Goal: Find specific page/section: Find specific page/section

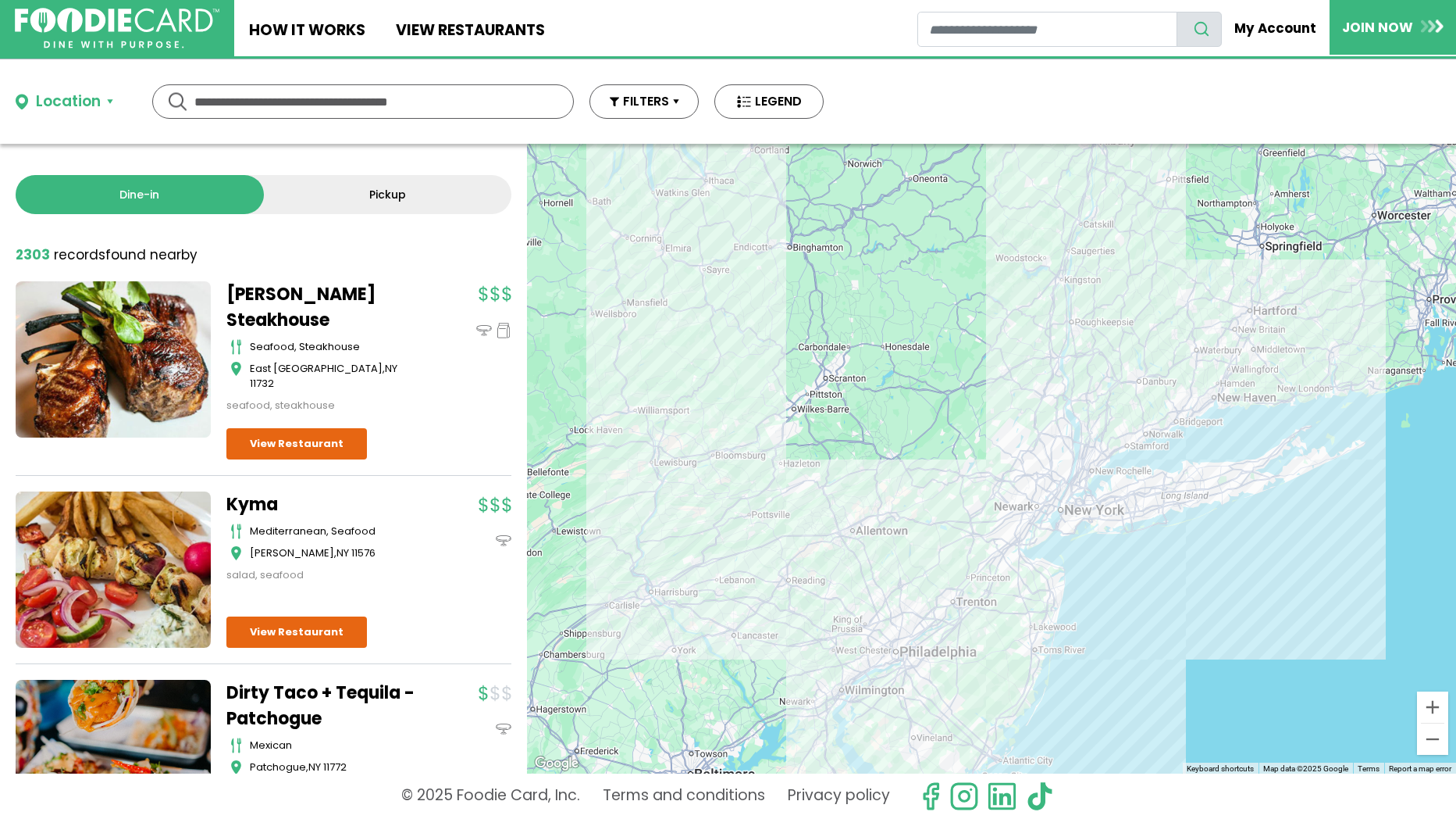
click at [303, 202] on link "Pickup" at bounding box center [388, 195] width 249 height 39
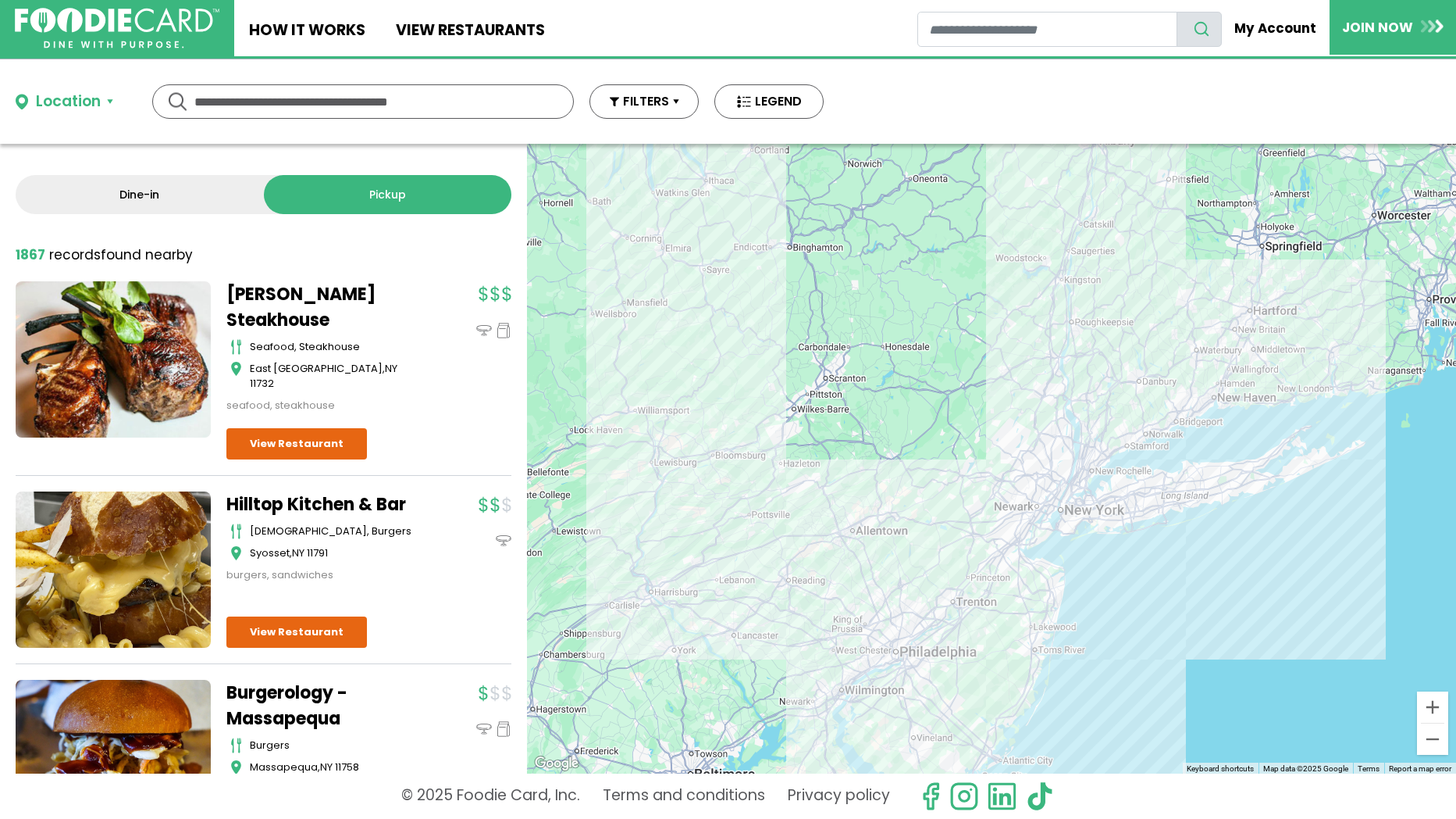
click at [80, 105] on div "Location" at bounding box center [68, 102] width 65 height 23
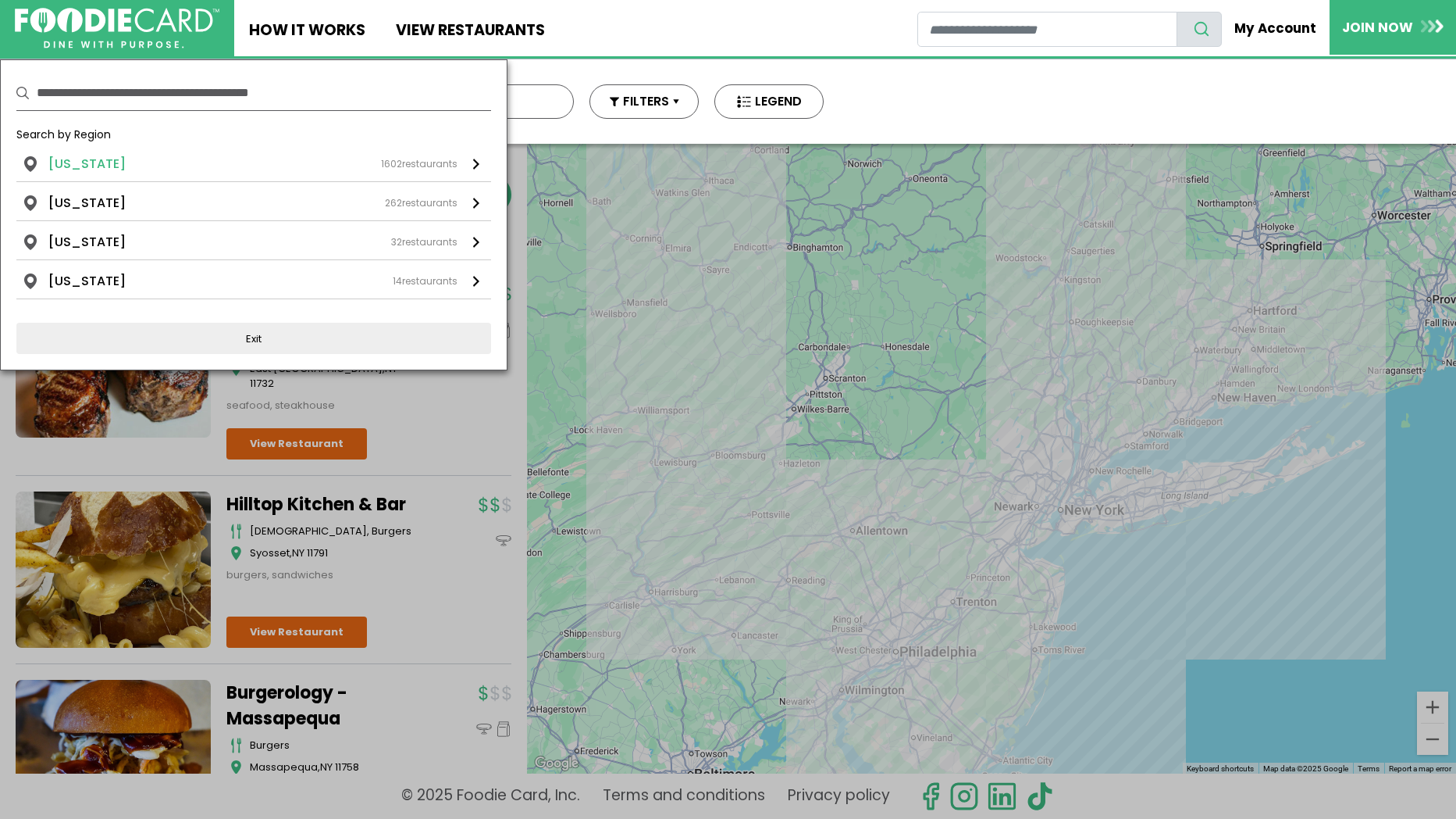
click at [85, 158] on li "[US_STATE]" at bounding box center [87, 164] width 78 height 19
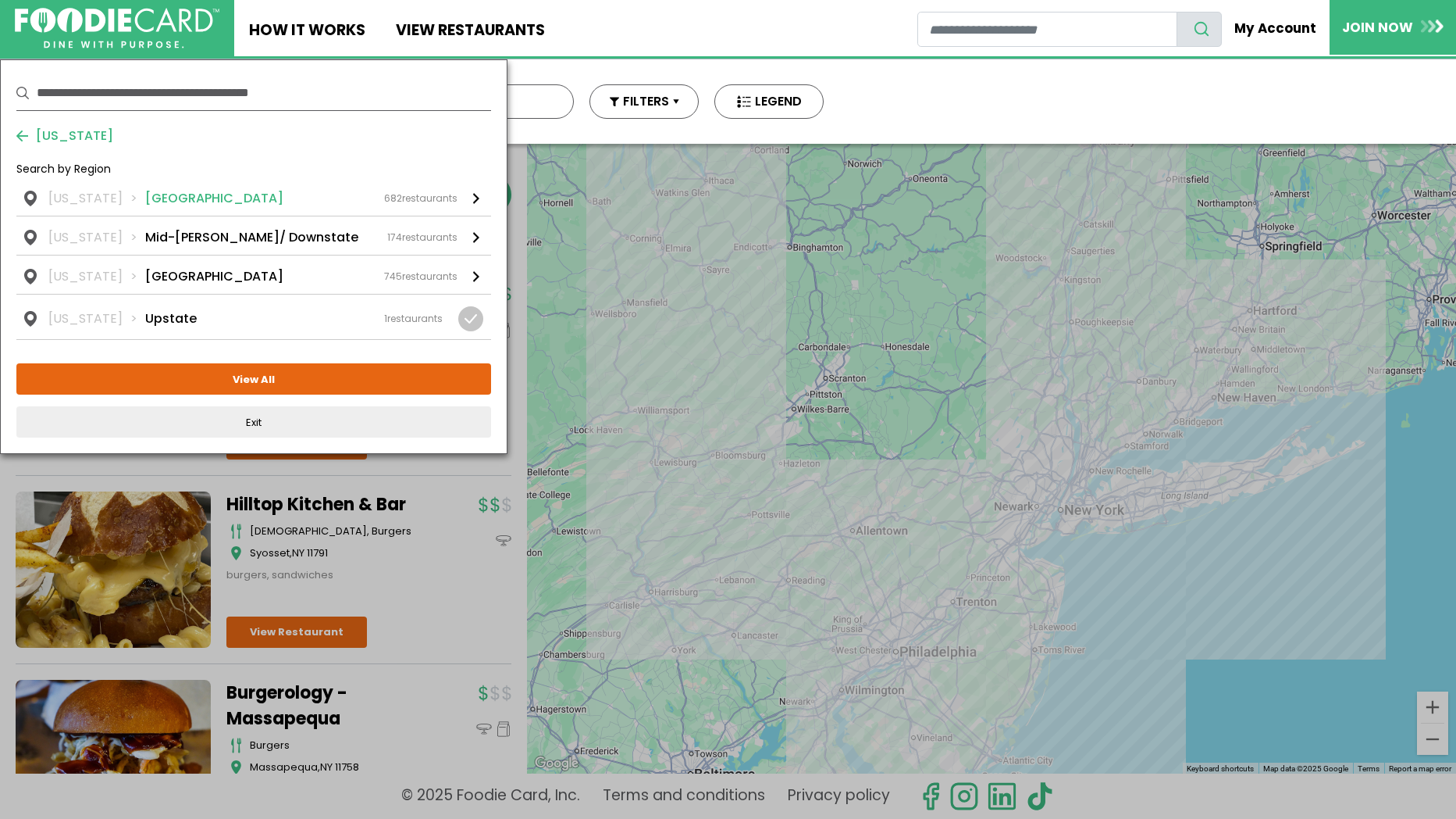
click at [151, 195] on li "[GEOGRAPHIC_DATA]" at bounding box center [214, 198] width 138 height 19
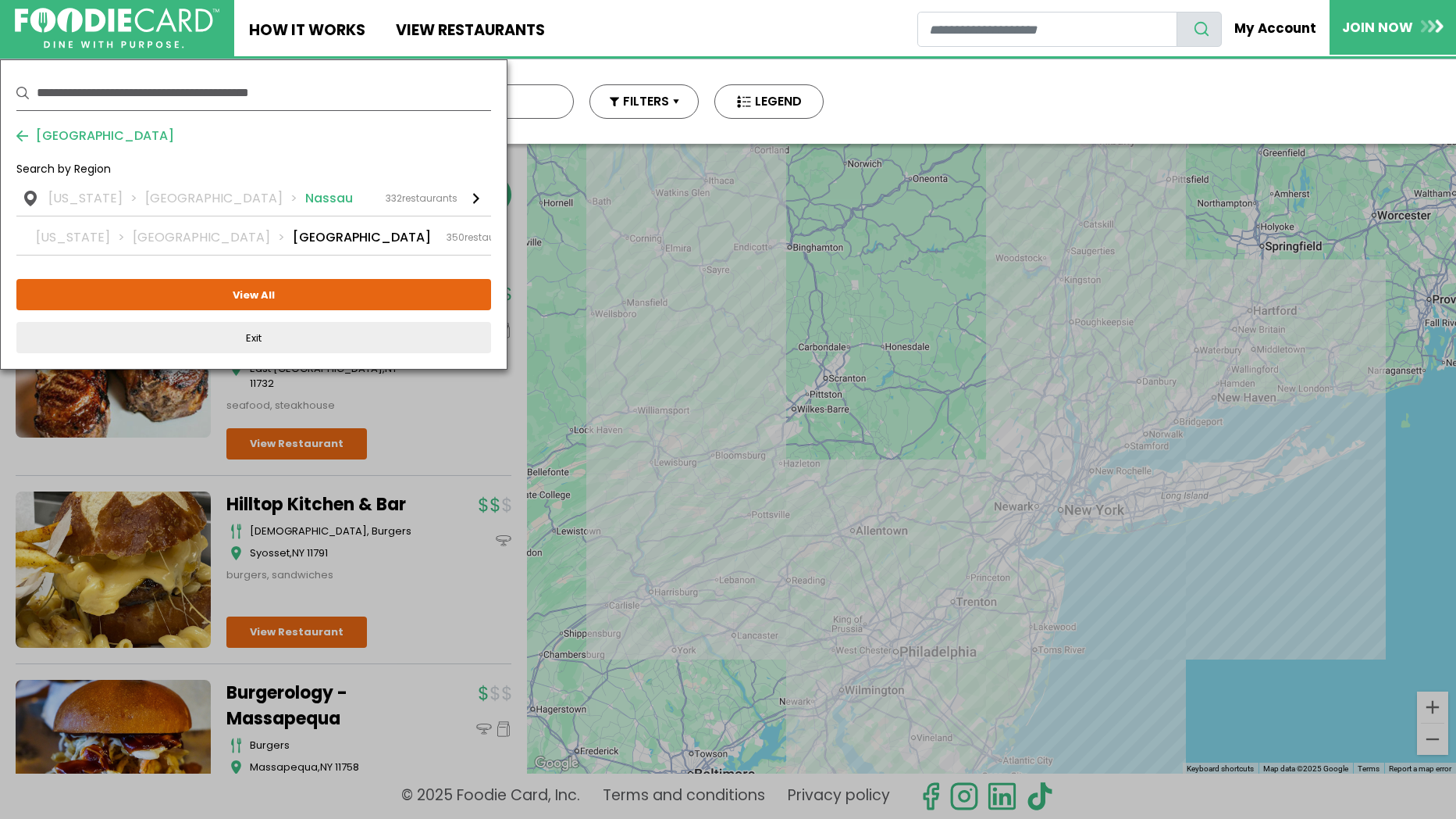
click at [305, 202] on li "Nassau" at bounding box center [329, 198] width 48 height 19
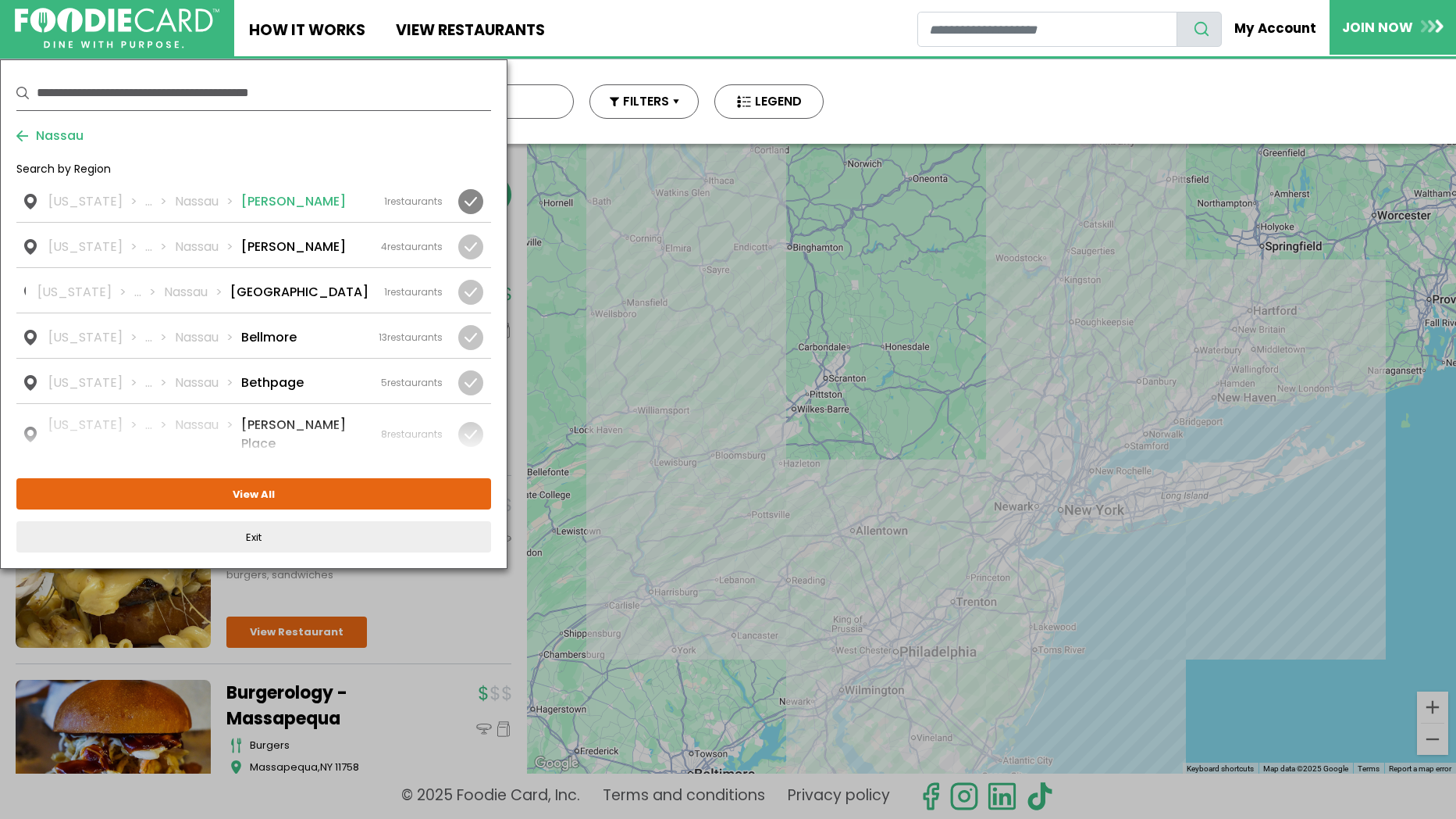
click at [467, 202] on div at bounding box center [471, 202] width 25 height 25
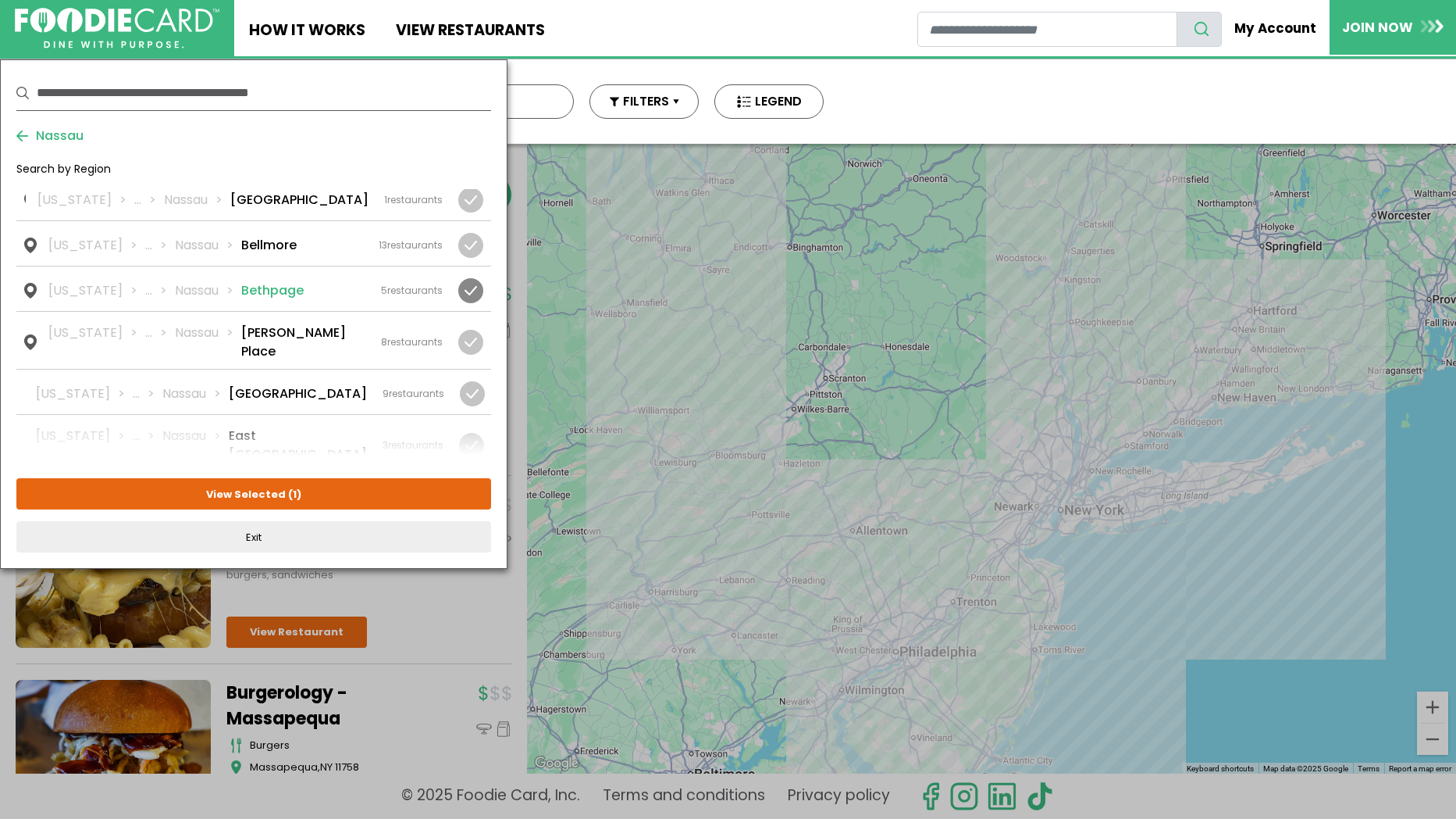
scroll to position [94, 0]
click at [468, 327] on div at bounding box center [471, 340] width 25 height 25
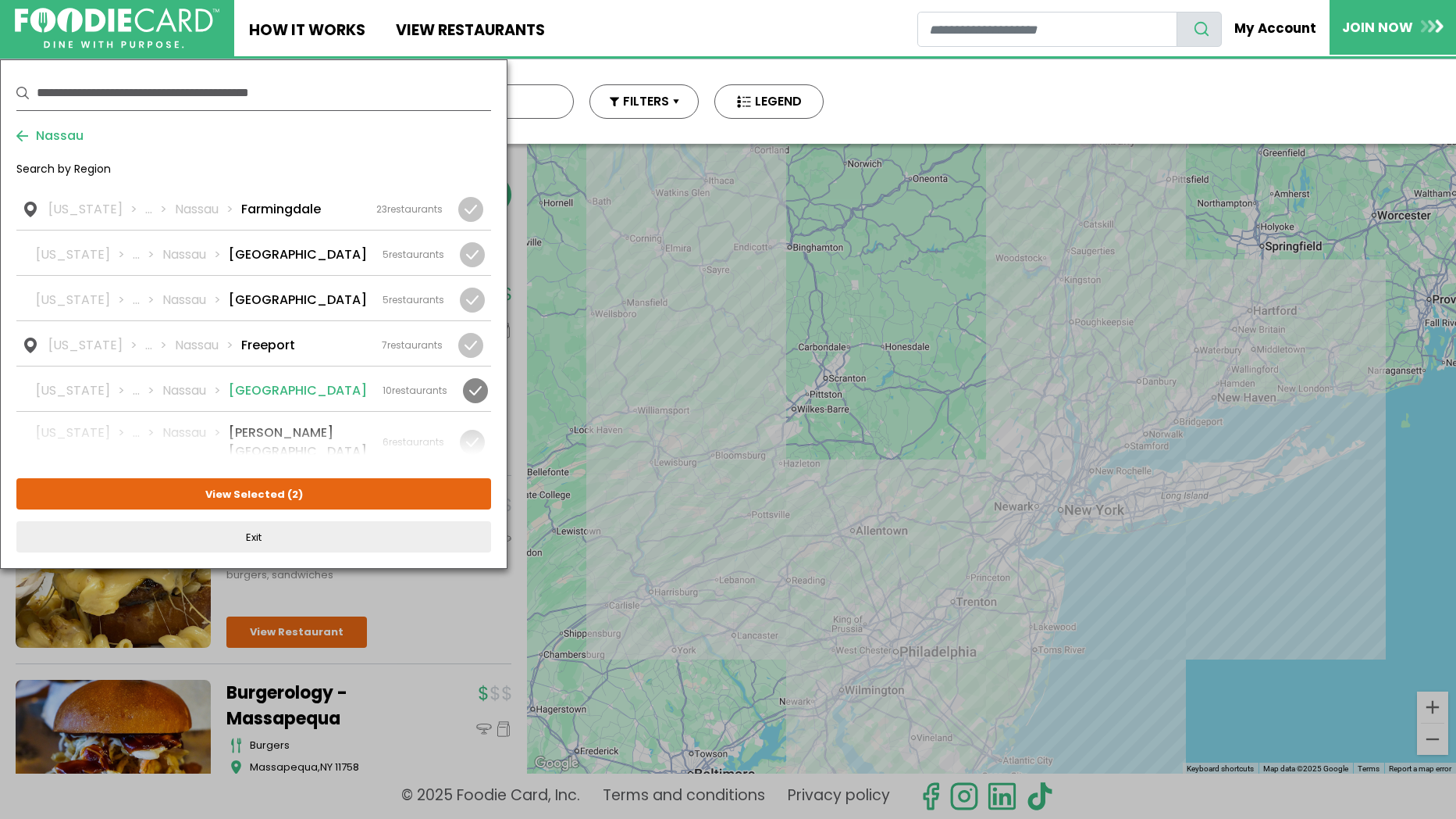
click at [469, 366] on link "[US_STATE] ... [GEOGRAPHIC_DATA] [GEOGRAPHIC_DATA] 10 restaurants" at bounding box center [253, 388] width 474 height 45
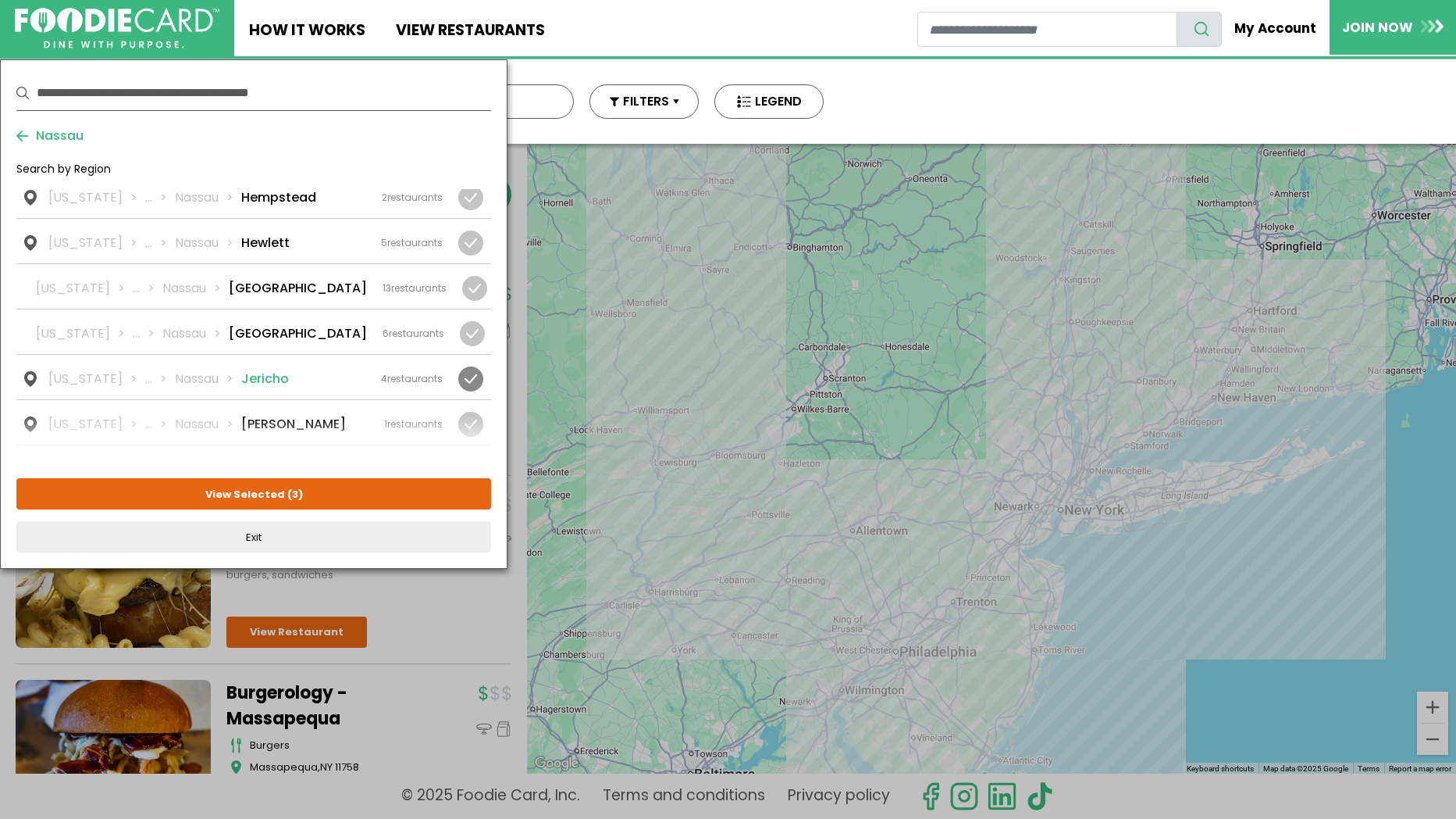
click at [470, 366] on div at bounding box center [471, 379] width 25 height 25
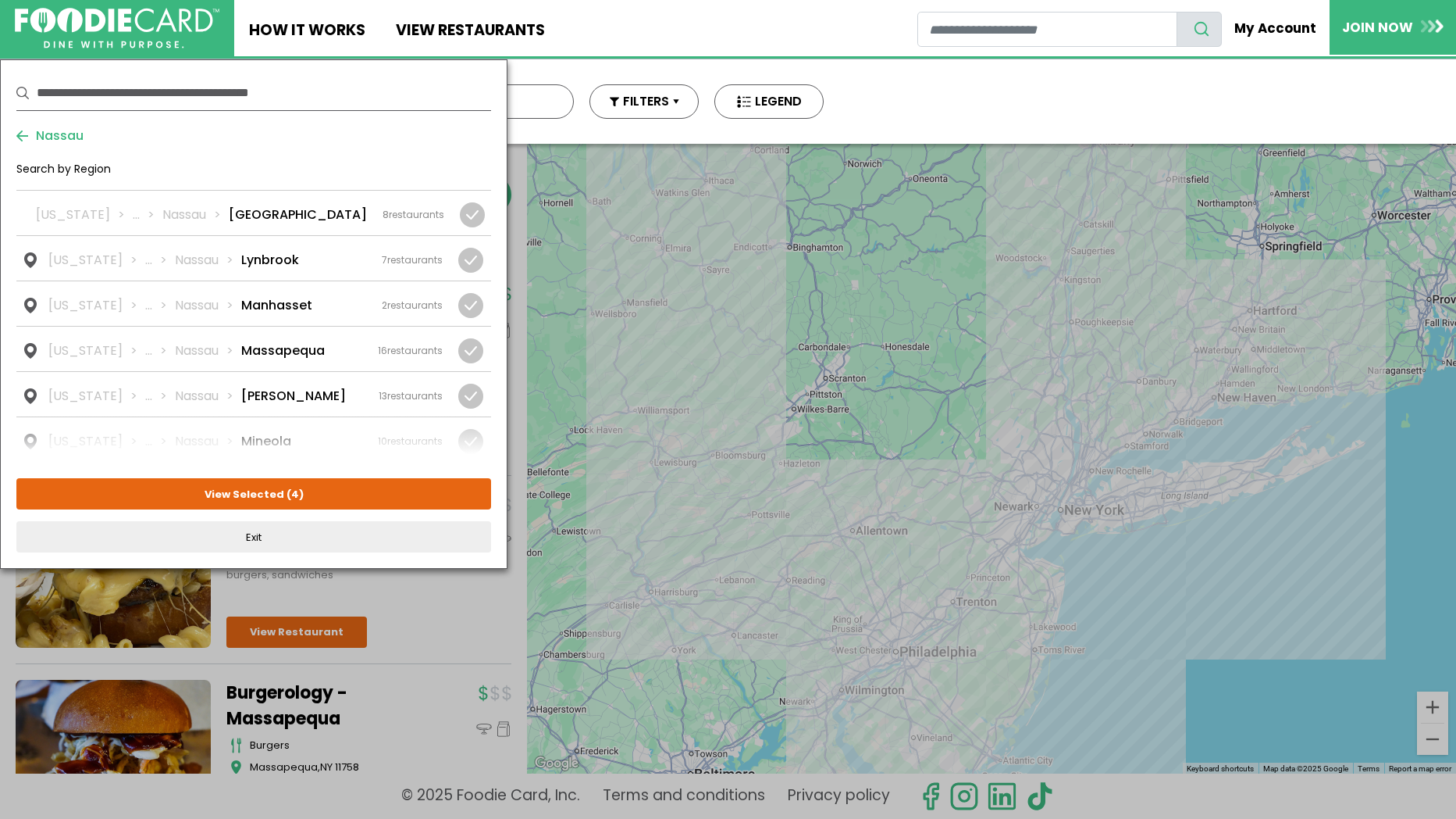
scroll to position [1266, 0]
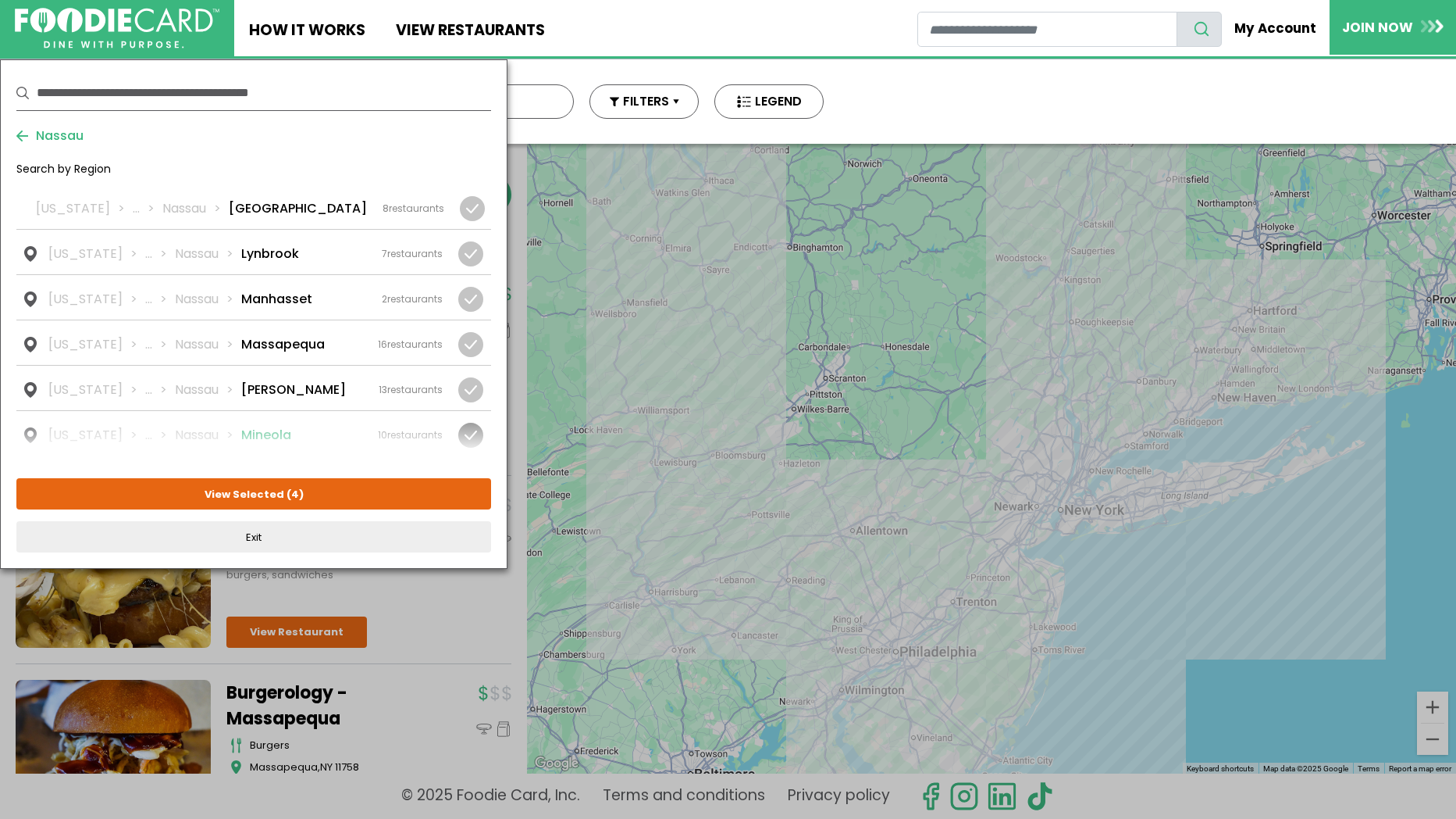
click at [469, 423] on div at bounding box center [471, 435] width 25 height 25
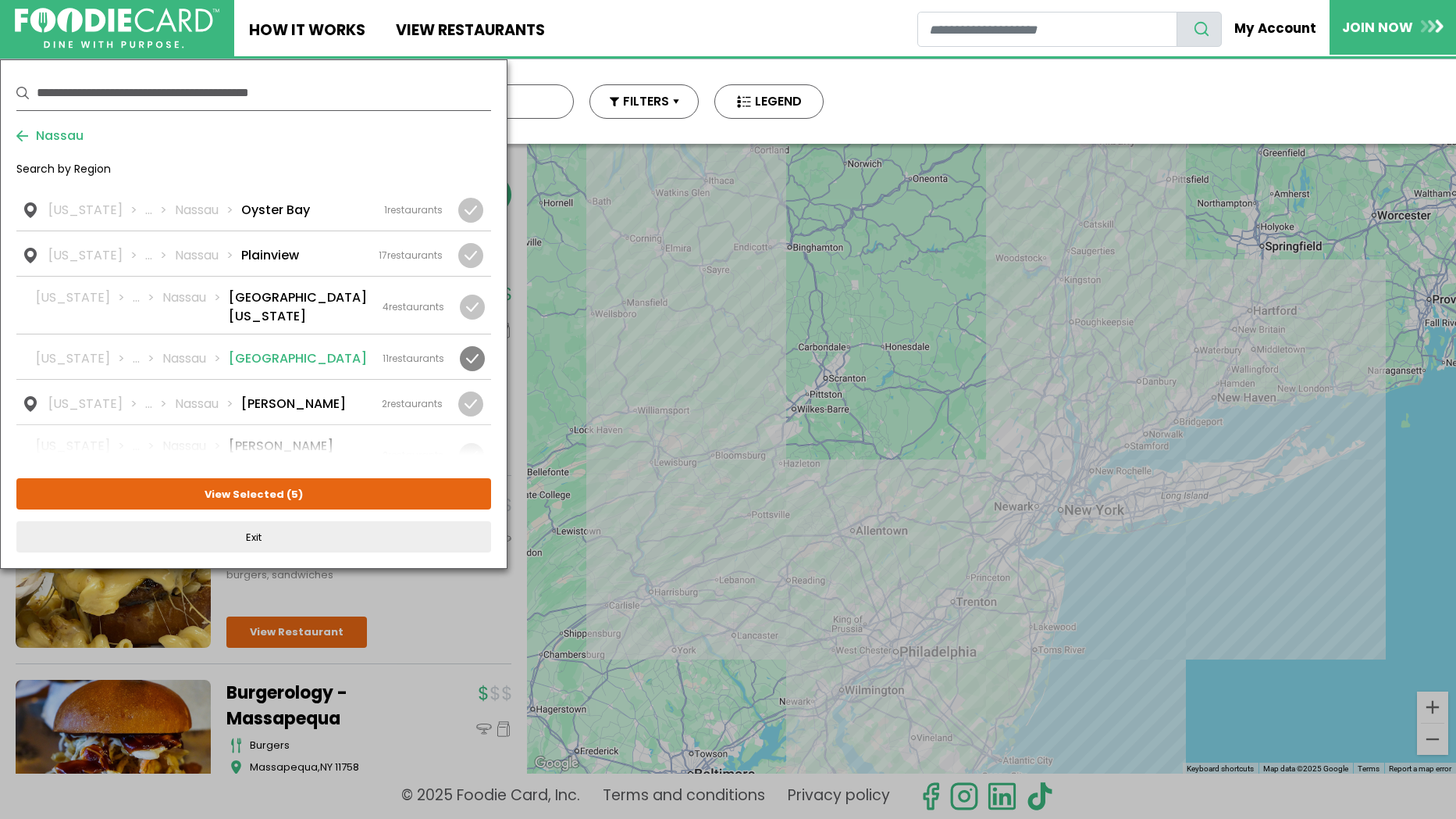
scroll to position [1662, 0]
click at [466, 440] on div at bounding box center [472, 453] width 25 height 25
drag, startPoint x: 470, startPoint y: 318, endPoint x: 456, endPoint y: 326, distance: 16.1
click at [470, 388] on div at bounding box center [471, 401] width 25 height 25
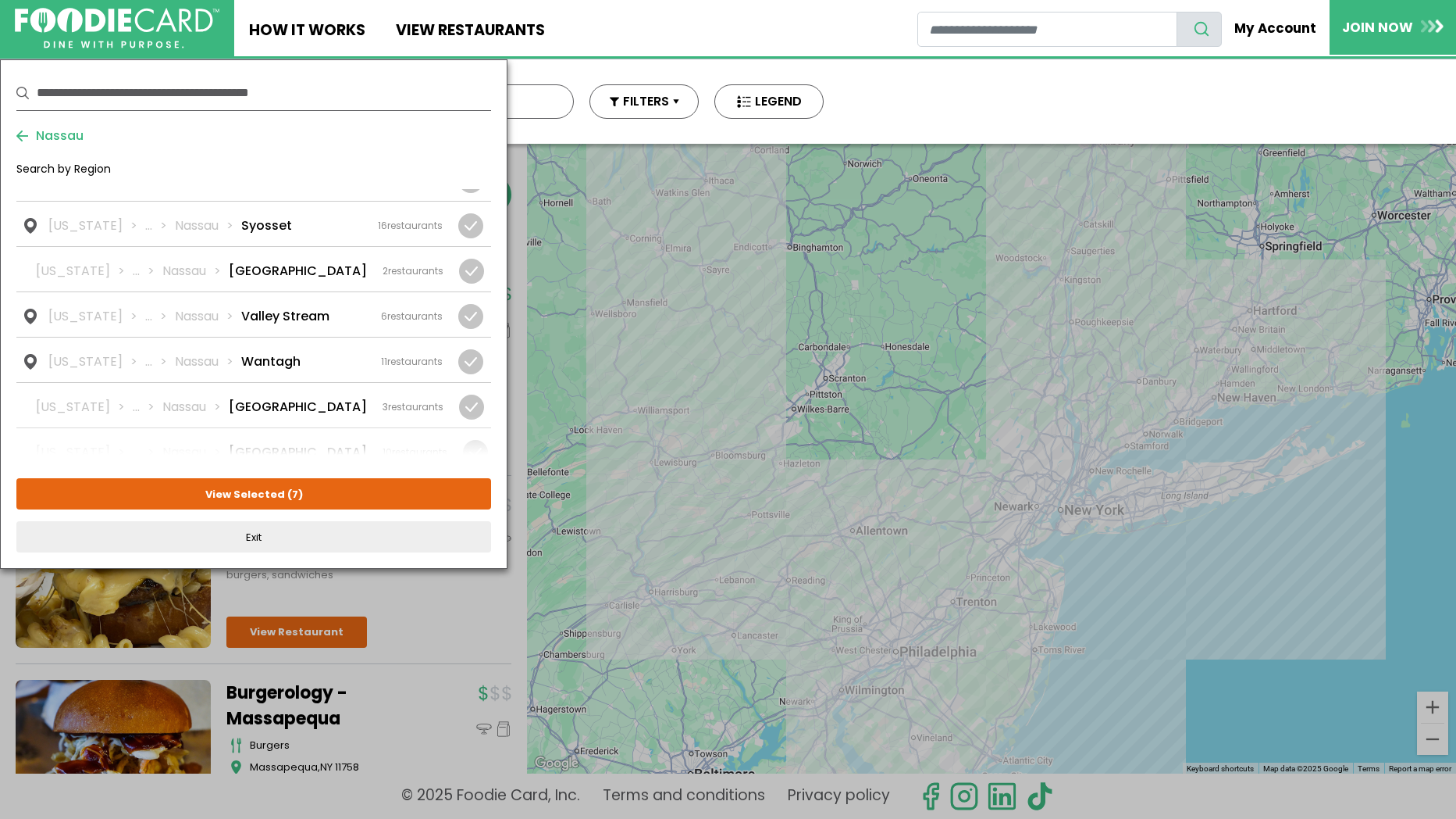
scroll to position [2046, 0]
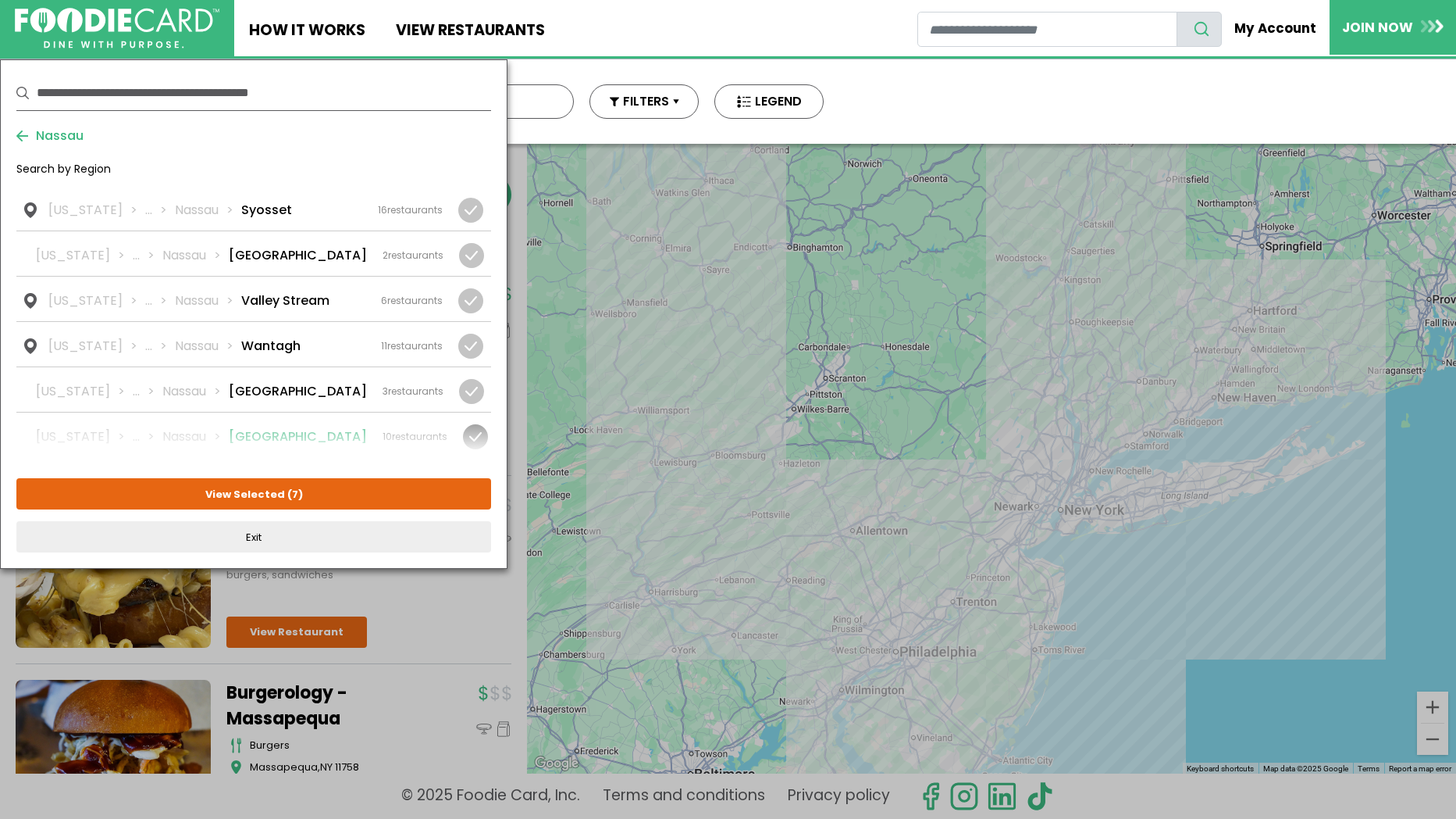
click at [463, 424] on div at bounding box center [476, 437] width 25 height 25
click at [463, 469] on div at bounding box center [472, 482] width 25 height 25
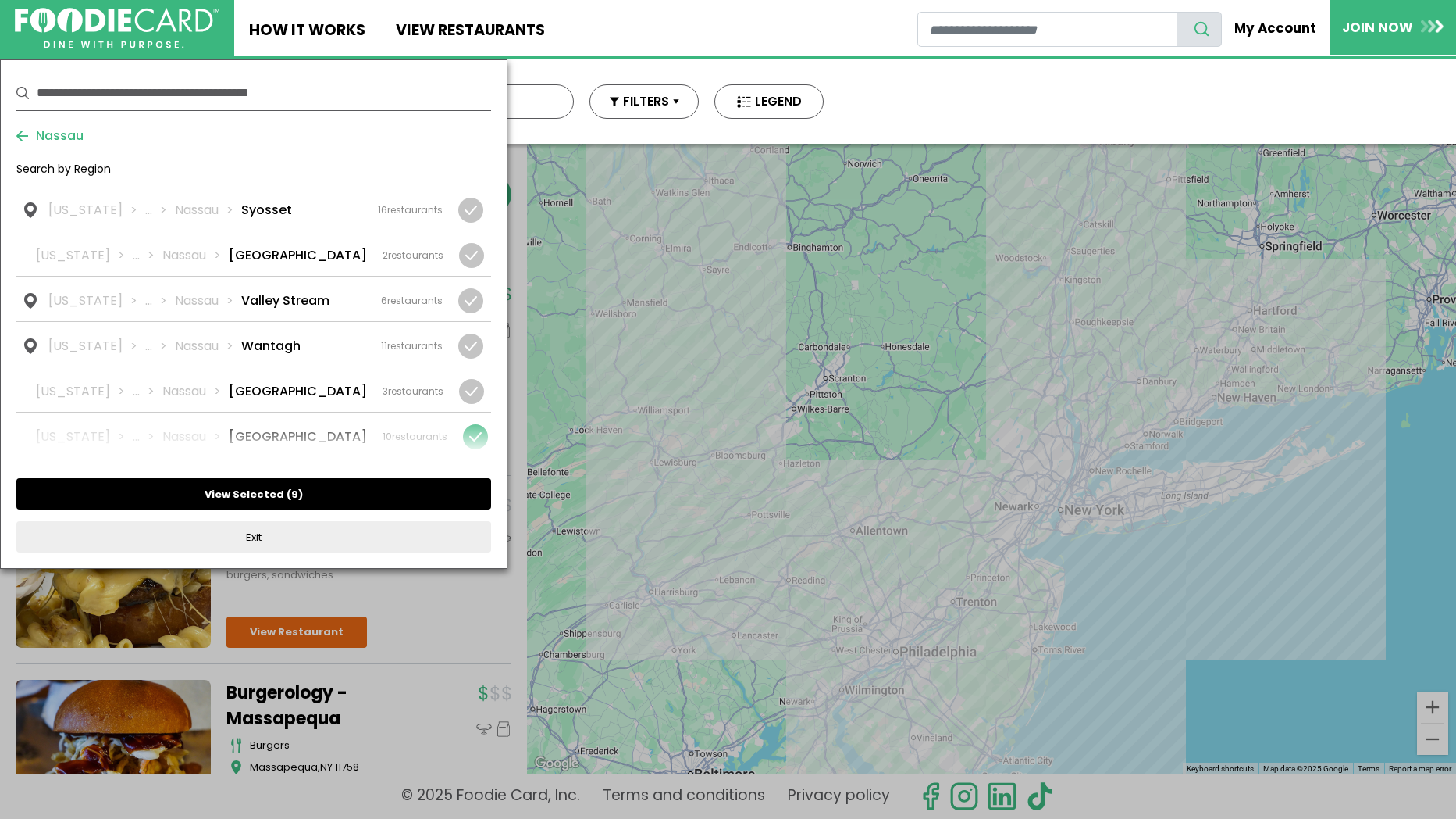
click at [317, 490] on button "View Selected ( 9 )" at bounding box center [253, 493] width 474 height 31
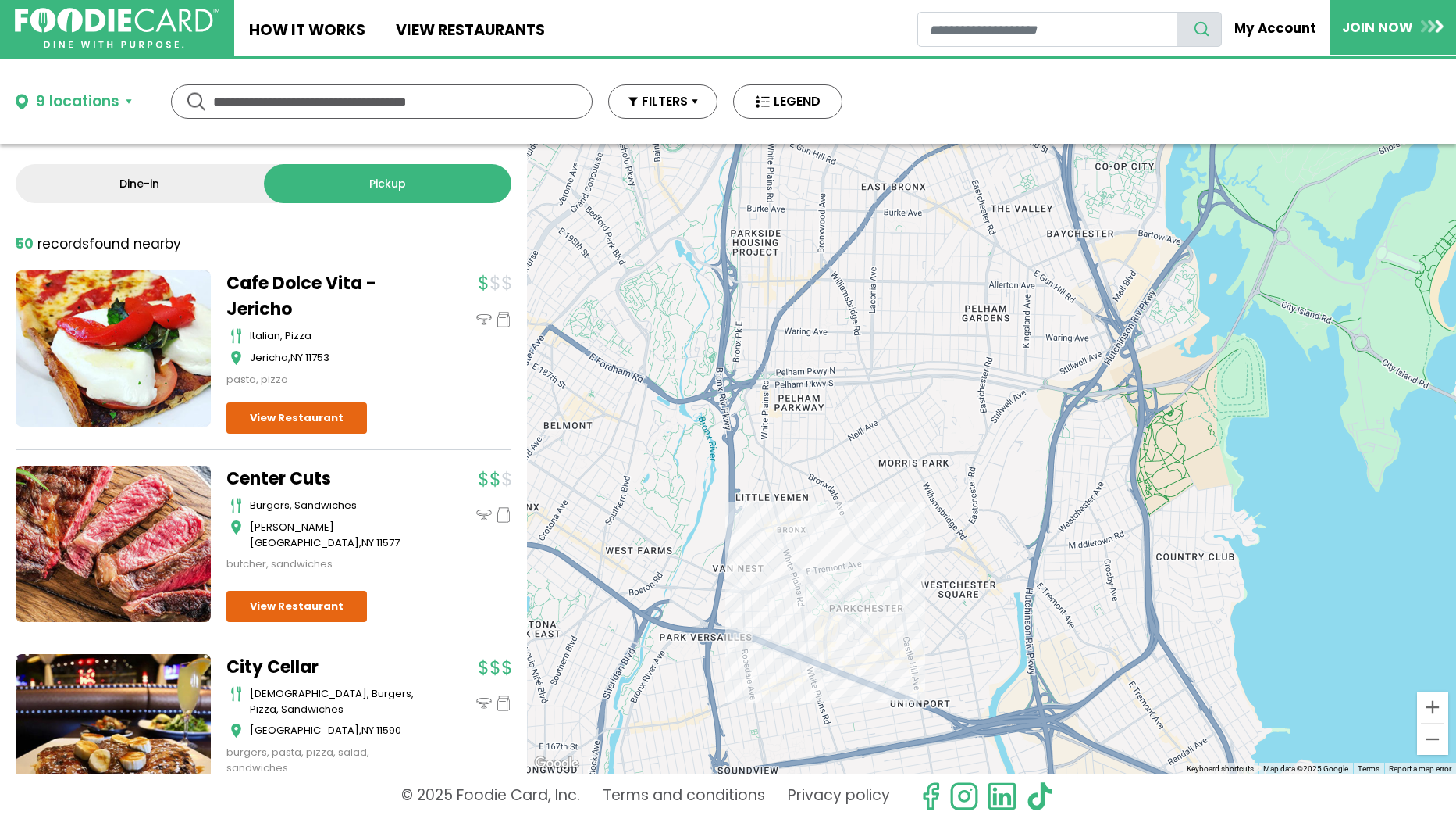
scroll to position [0, 0]
